Goal: Subscribe to service/newsletter

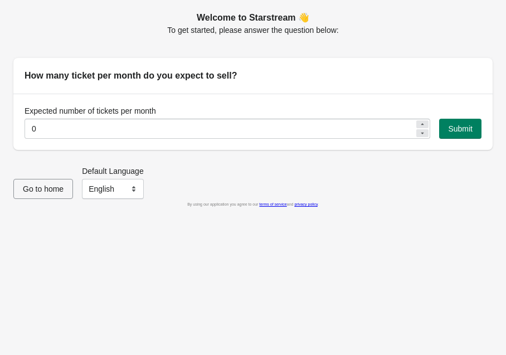
click at [421, 128] on div at bounding box center [422, 124] width 12 height 8
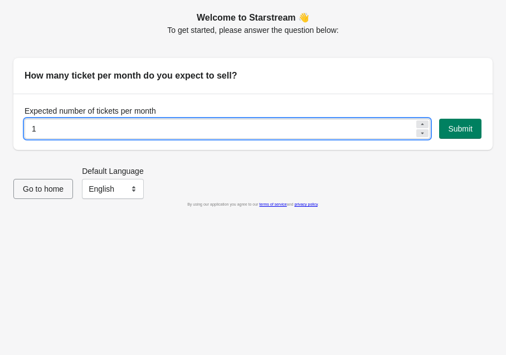
click at [419, 122] on icon at bounding box center [422, 124] width 7 height 7
type input "5"
click at [401, 122] on input "5" at bounding box center [219, 129] width 390 height 20
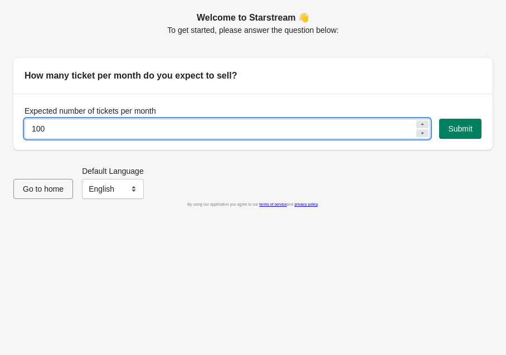
type input "100"
click at [134, 192] on select "English Français" at bounding box center [113, 189] width 62 height 20
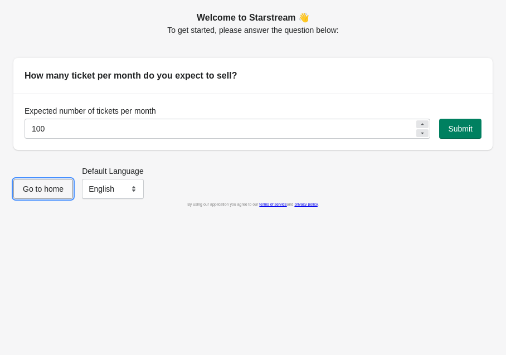
click at [31, 188] on span "Go to home" at bounding box center [43, 188] width 41 height 9
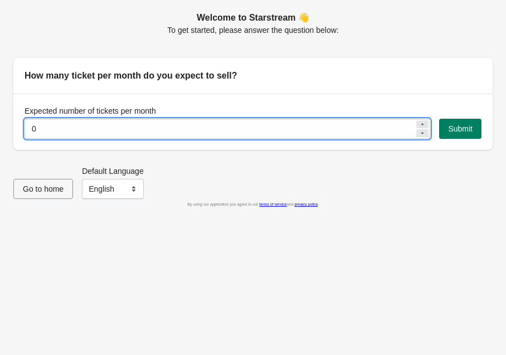
click at [370, 121] on input "0" at bounding box center [219, 129] width 390 height 20
click at [421, 124] on icon at bounding box center [422, 124] width 7 height 7
type input "2"
click at [395, 124] on input "2" at bounding box center [219, 129] width 390 height 20
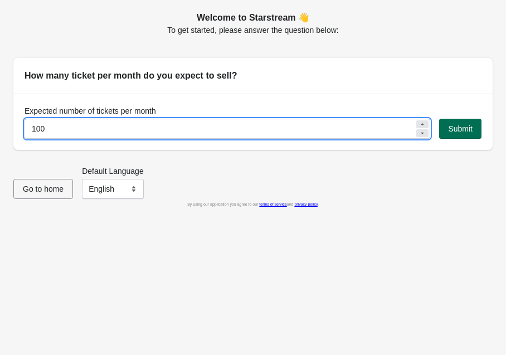
type input "100"
click at [458, 131] on span "Submit" at bounding box center [460, 128] width 24 height 9
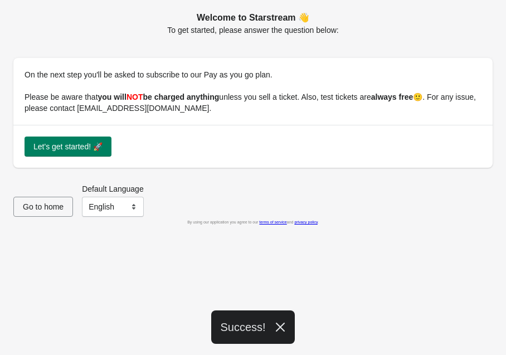
click at [305, 110] on div "On the next step you'll be asked to subscribe to our Pay as you go plan. Please…" at bounding box center [252, 91] width 479 height 67
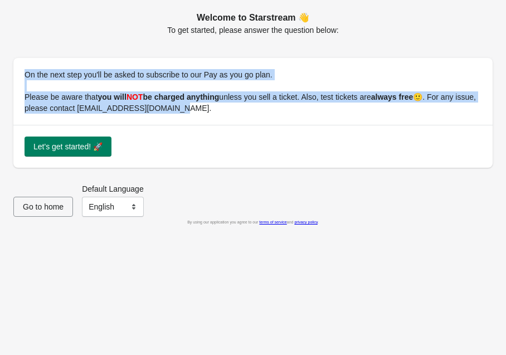
drag, startPoint x: 23, startPoint y: 75, endPoint x: 218, endPoint y: 105, distance: 197.8
click at [219, 106] on div "On the next step you'll be asked to subscribe to our Pay as you go plan. Please…" at bounding box center [252, 91] width 479 height 67
copy div "On the next step you'll be asked to subscribe to our Pay as you go plan. Please…"
click at [94, 148] on span "Let's get started! 🚀" at bounding box center [67, 146] width 69 height 9
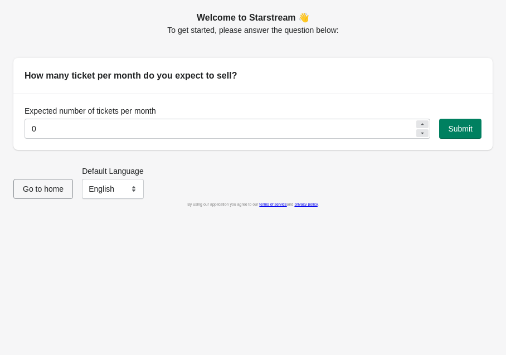
click at [423, 121] on icon at bounding box center [422, 124] width 7 height 7
type input "1"
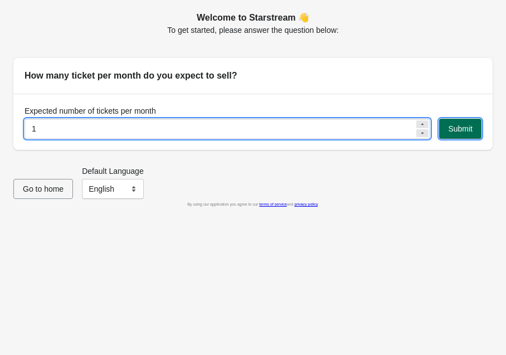
click at [452, 125] on span "Submit" at bounding box center [460, 128] width 24 height 9
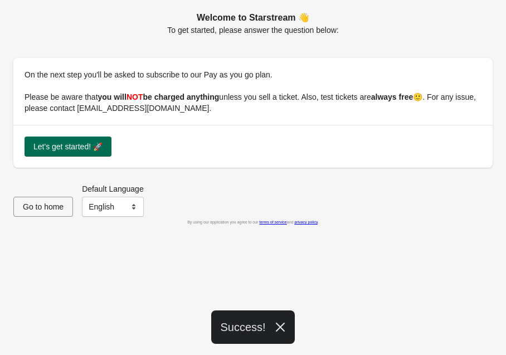
click at [70, 148] on span "Let's get started! 🚀" at bounding box center [67, 146] width 69 height 9
